Goal: Check status: Check status

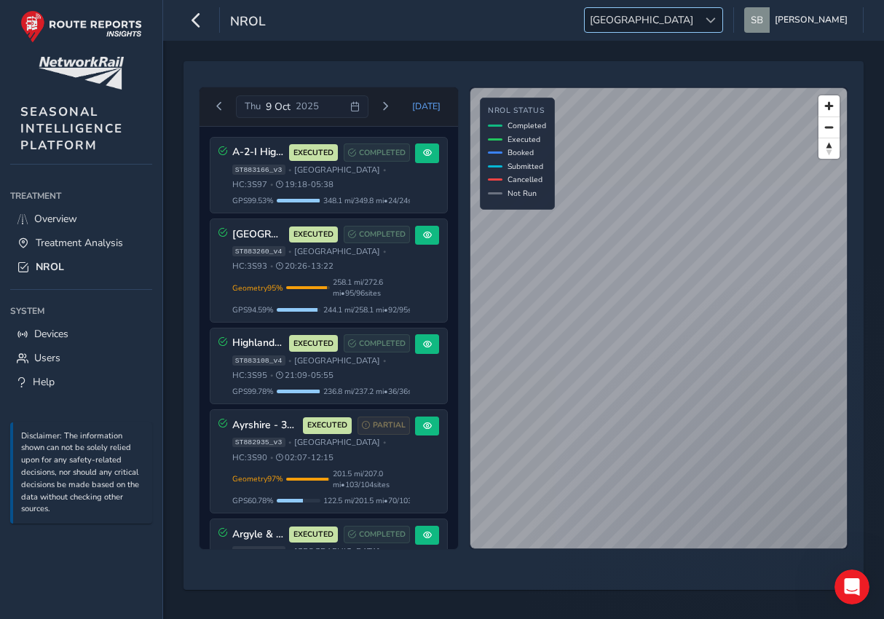
click at [699, 19] on span "[GEOGRAPHIC_DATA]" at bounding box center [642, 20] width 114 height 24
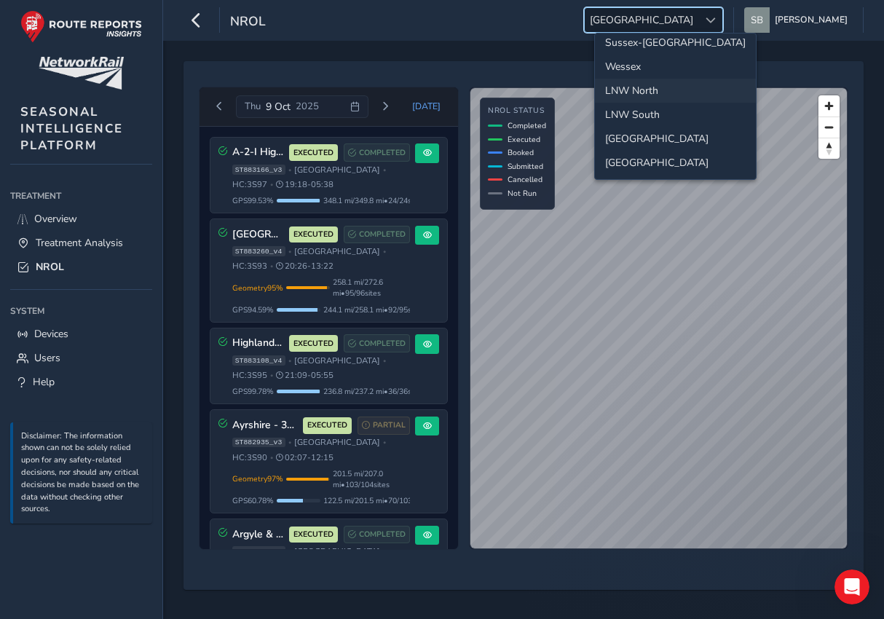
scroll to position [7, 0]
click at [669, 94] on li "LNW North" at bounding box center [675, 91] width 161 height 24
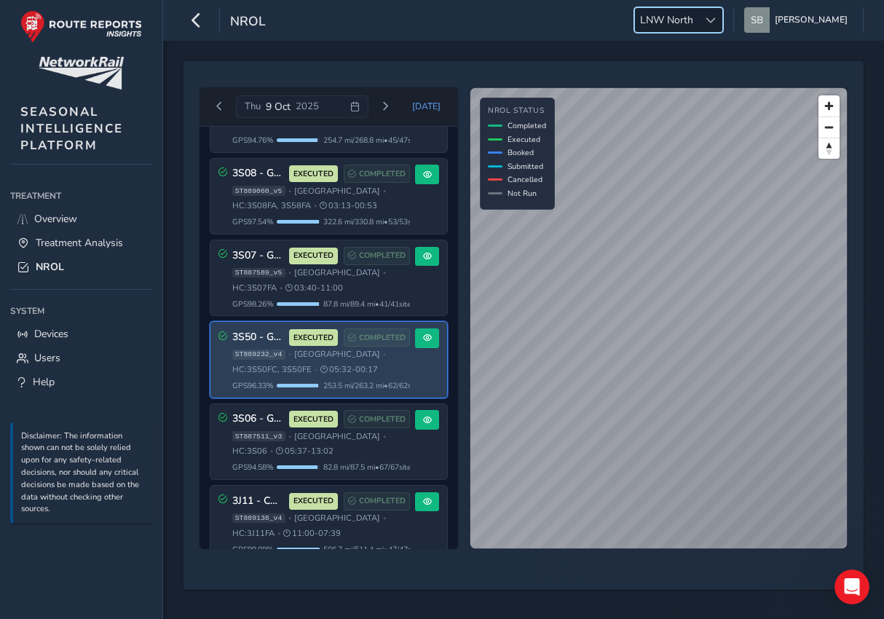
scroll to position [190, 0]
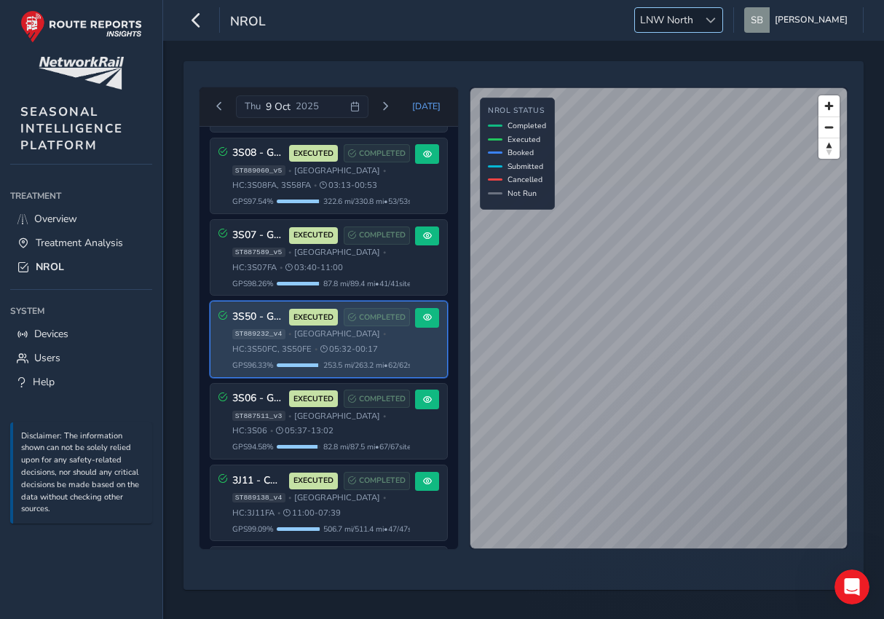
click at [699, 19] on span "LNW North" at bounding box center [666, 20] width 63 height 24
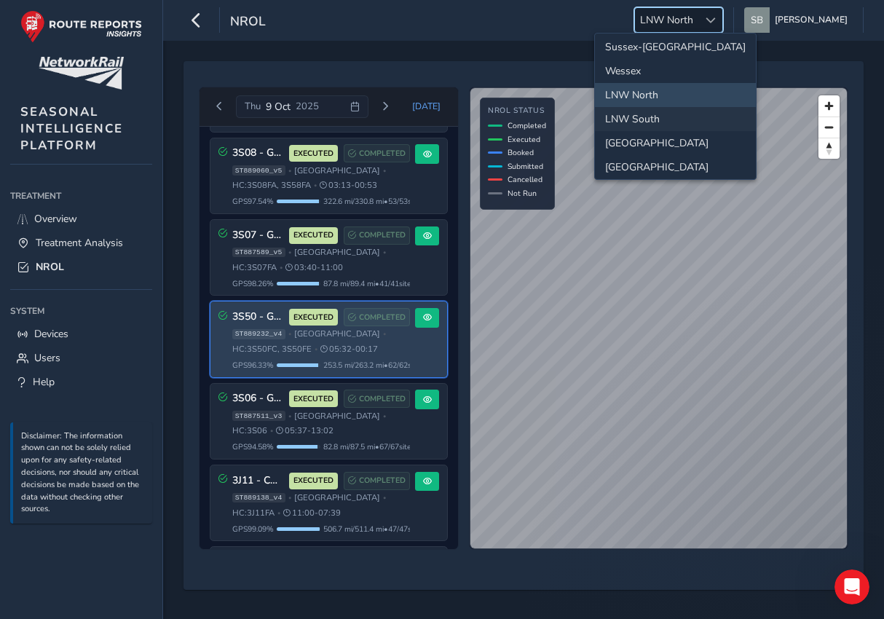
scroll to position [0, 0]
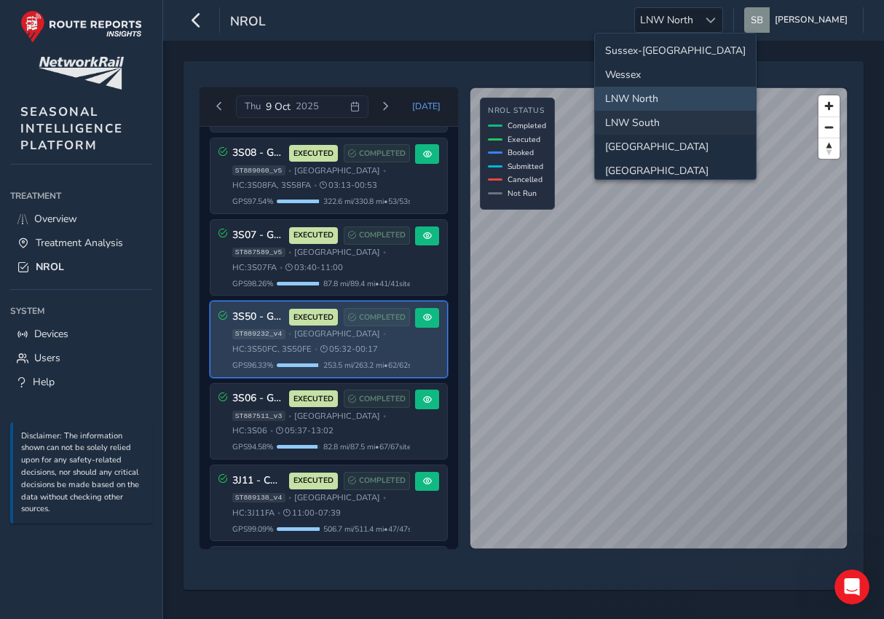
click at [658, 123] on li "LNW South" at bounding box center [675, 123] width 161 height 24
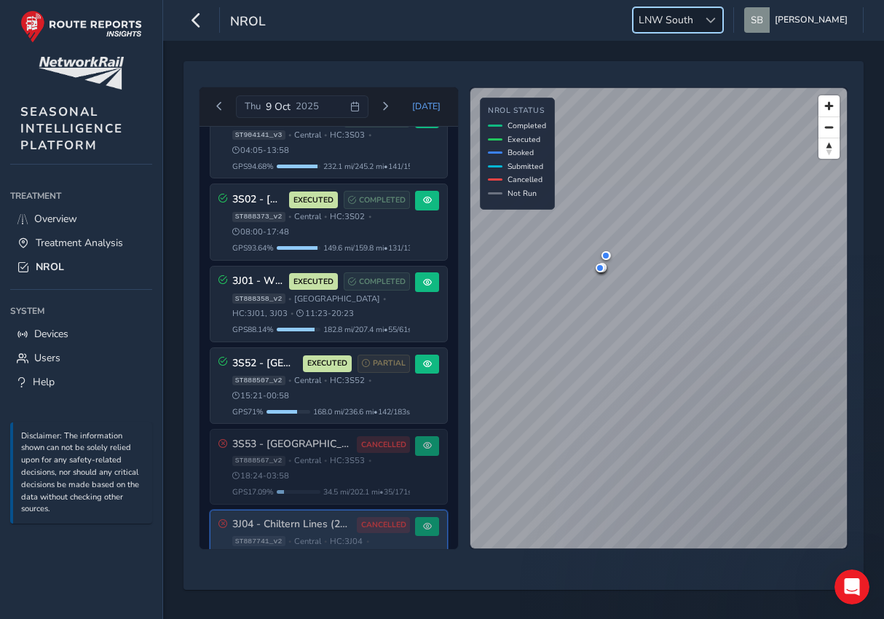
scroll to position [381, 0]
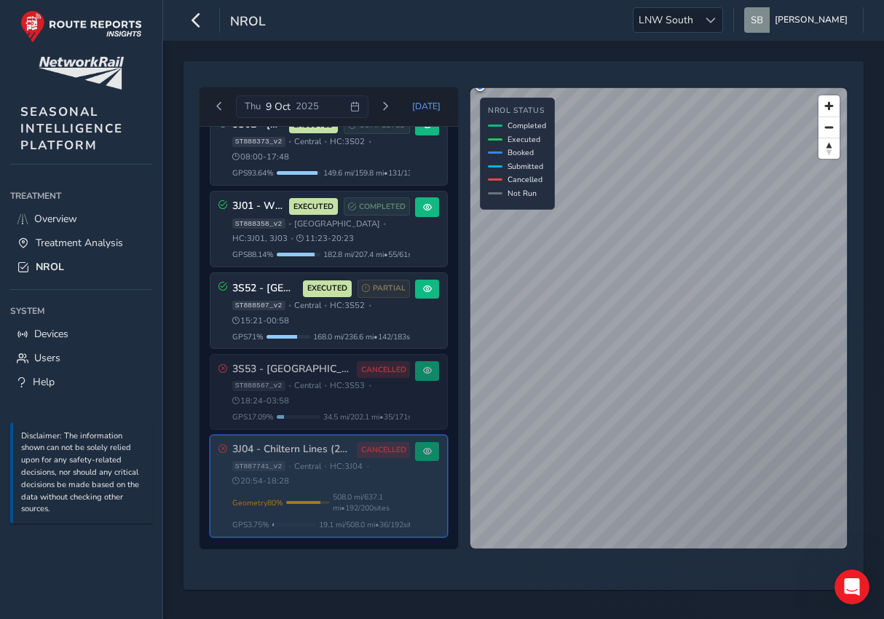
click at [273, 453] on h3 "3J04 - Chiltern Lines (2025)" at bounding box center [292, 450] width 120 height 12
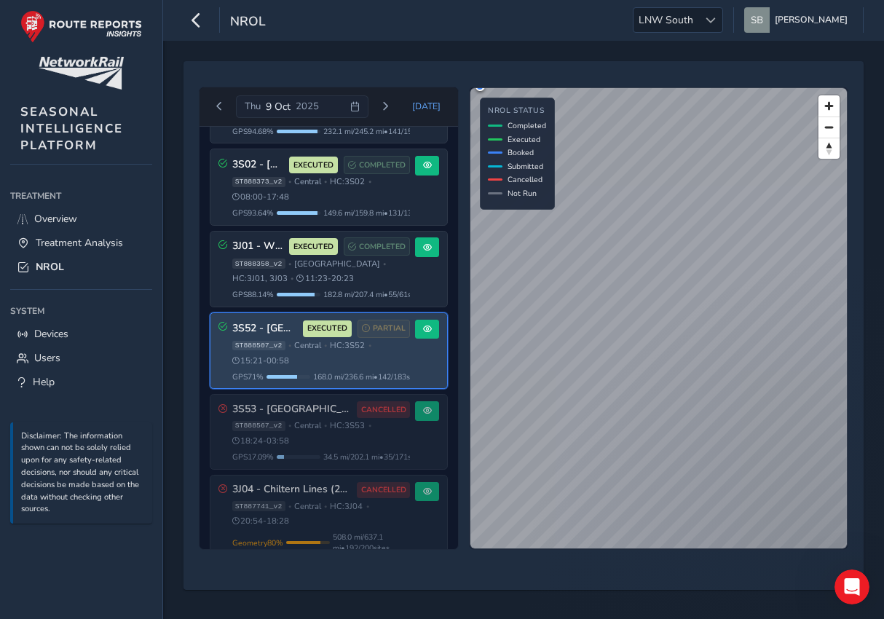
scroll to position [353, 0]
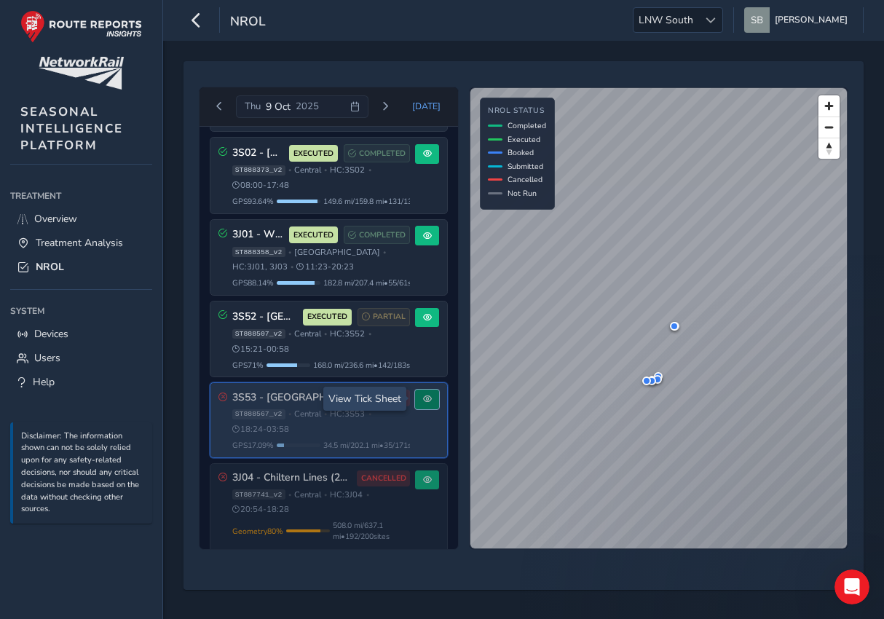
click at [426, 396] on button at bounding box center [427, 400] width 24 height 20
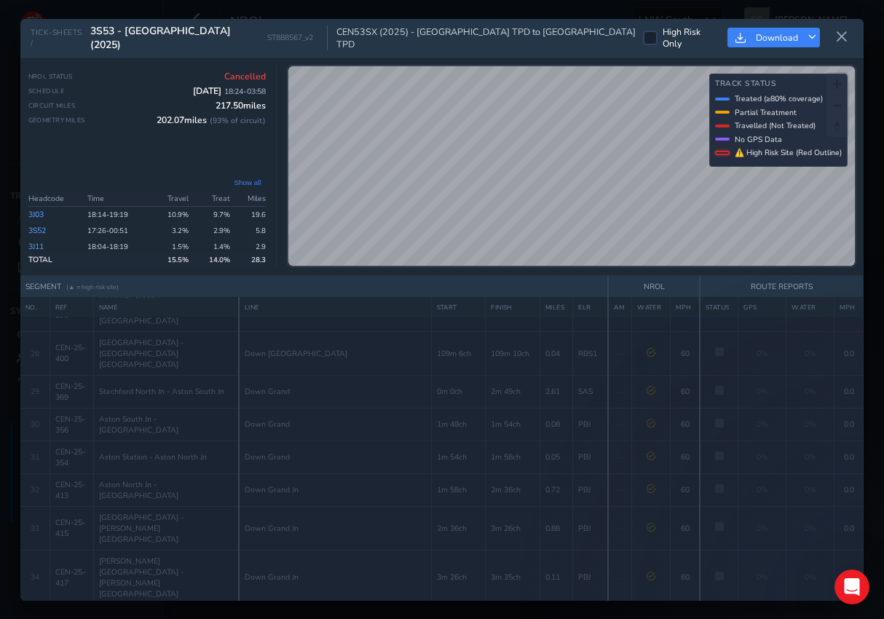
scroll to position [945, 0]
